Goal: Book appointment/travel/reservation

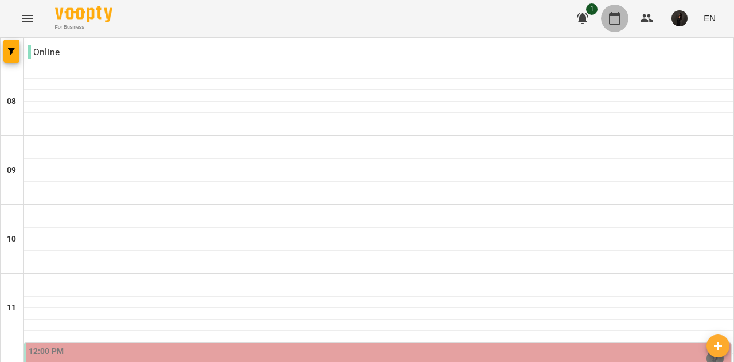
click at [617, 14] on icon "button" at bounding box center [614, 18] width 11 height 13
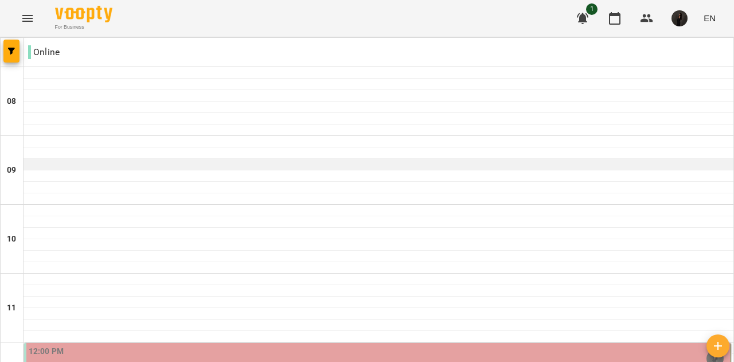
scroll to position [218, 0]
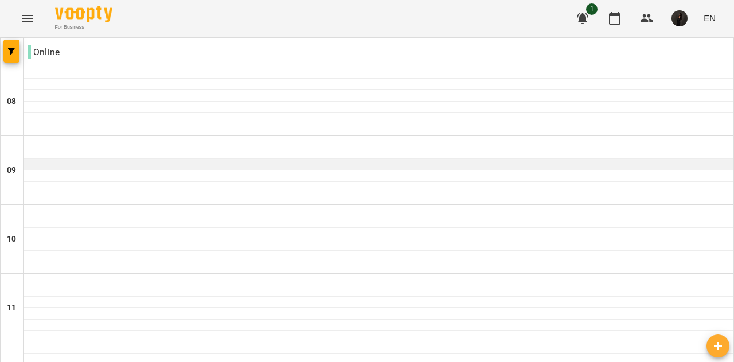
scroll to position [813, 0]
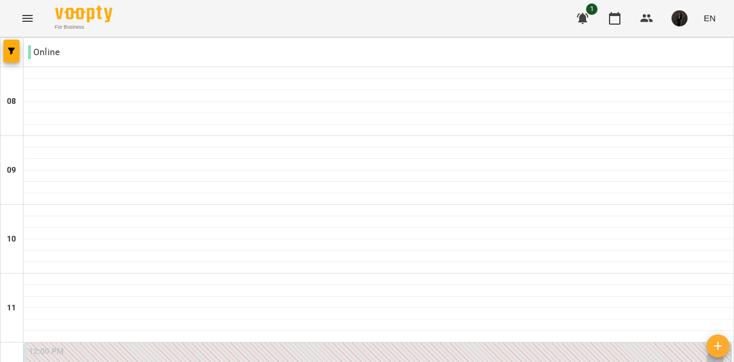
scroll to position [236, 0]
click at [615, 13] on icon "button" at bounding box center [614, 18] width 11 height 13
